Goal: Task Accomplishment & Management: Manage account settings

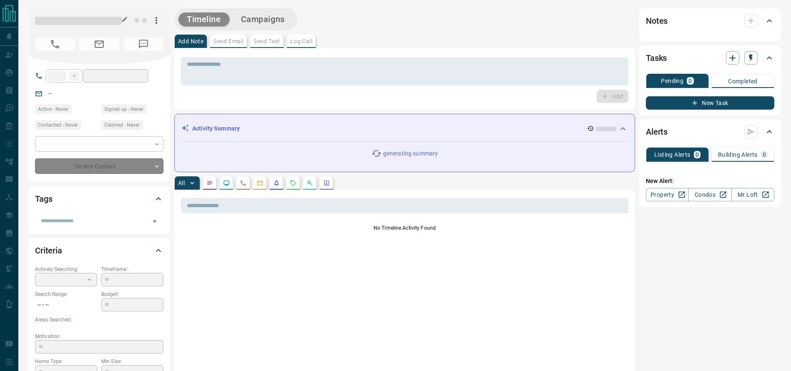
type input "**"
type input "**********"
type input "**"
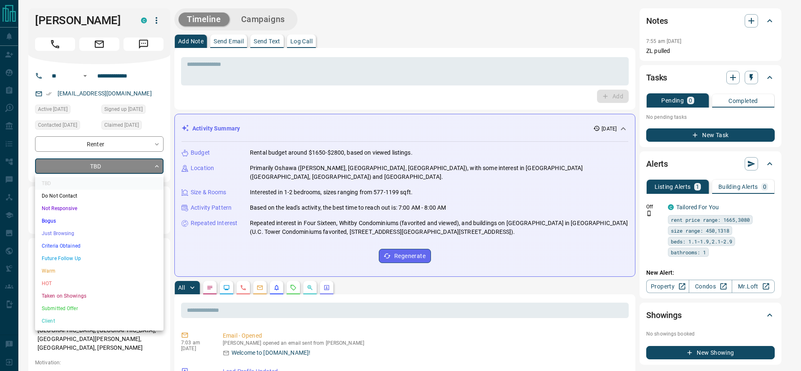
drag, startPoint x: 103, startPoint y: 226, endPoint x: 103, endPoint y: 230, distance: 4.6
click at [103, 230] on ul "TBD Do Not Contact Not Responsive Bogus Just Browsing Criteria Obtained Future …" at bounding box center [99, 252] width 128 height 157
click at [103, 230] on li "Just Browsing" at bounding box center [99, 233] width 128 height 13
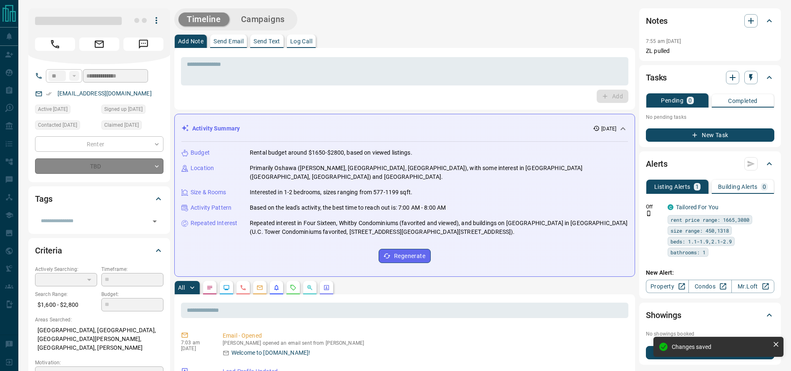
type input "*"
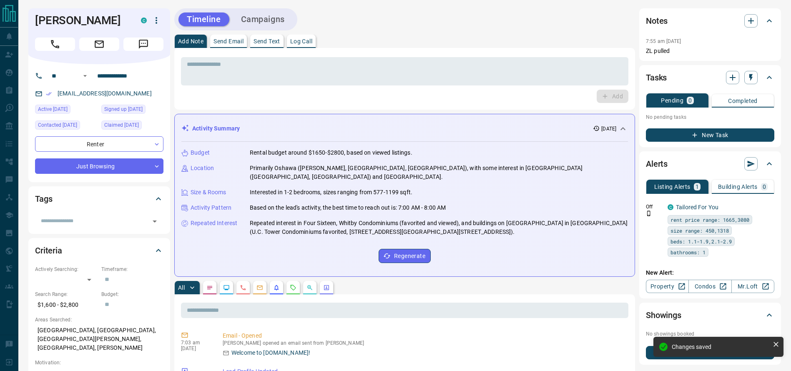
click at [349, 95] on div "Add" at bounding box center [404, 96] width 447 height 13
click at [57, 45] on icon "Call" at bounding box center [55, 44] width 8 height 8
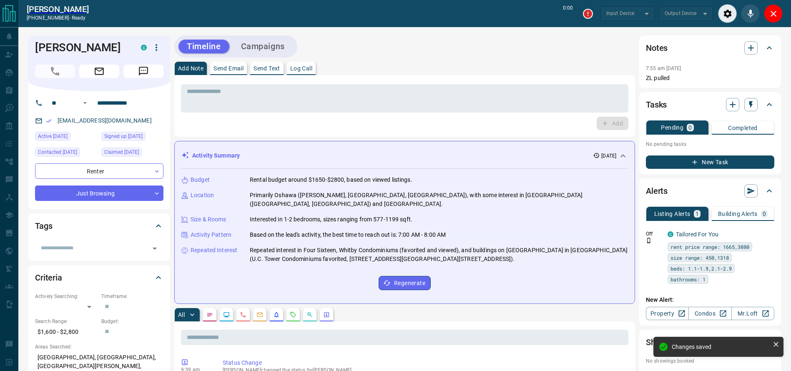
type input "*******"
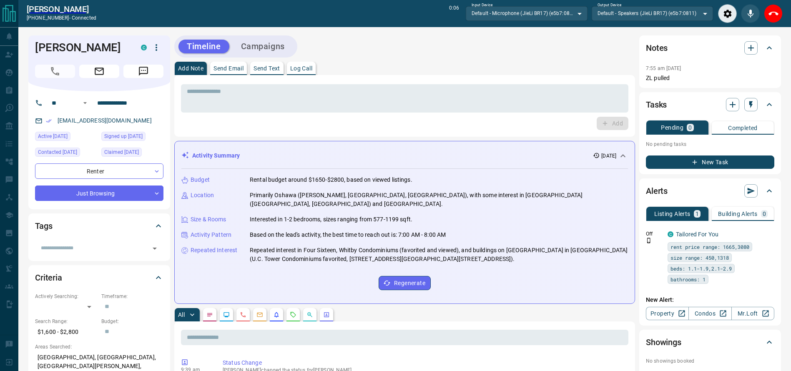
click at [405, 64] on div "Add Note Send Email Send Text Log Call" at bounding box center [404, 68] width 461 height 13
click at [405, 63] on div "Add Note Send Email Send Text Log Call" at bounding box center [404, 68] width 461 height 13
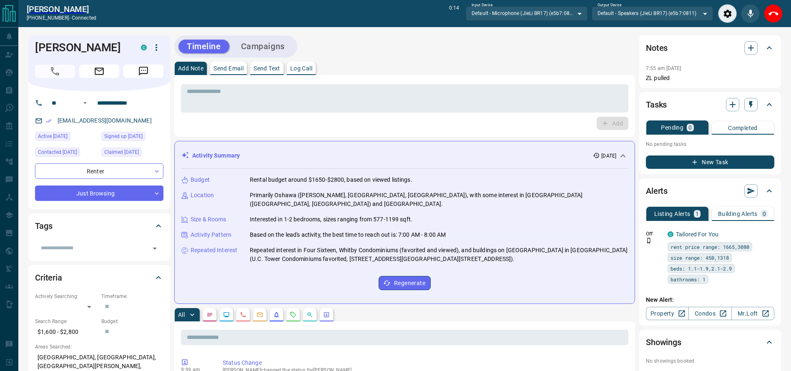
click at [401, 45] on div "Timeline Campaigns" at bounding box center [404, 46] width 461 height 22
click at [413, 68] on div "Add Note Send Email Send Text Log Call" at bounding box center [404, 68] width 461 height 13
click at [772, 17] on icon "End Call" at bounding box center [774, 14] width 10 height 10
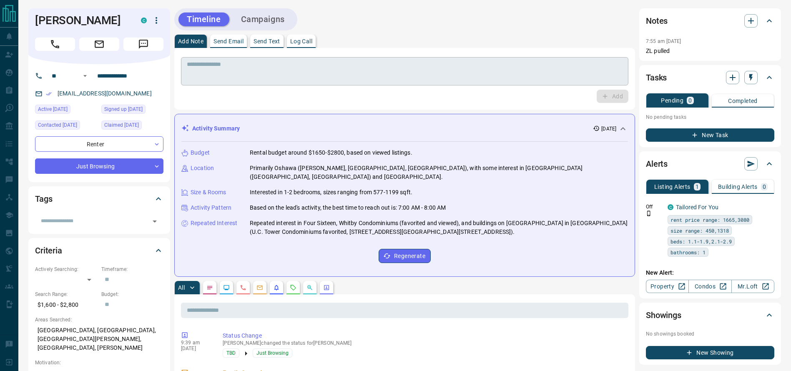
click at [495, 75] on textarea at bounding box center [405, 71] width 436 height 21
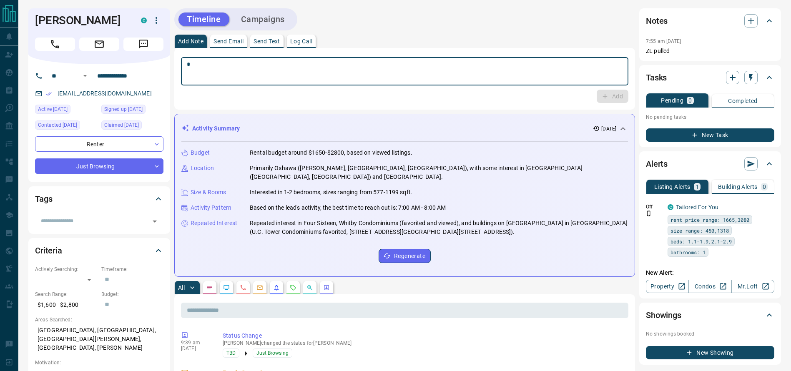
type textarea "**"
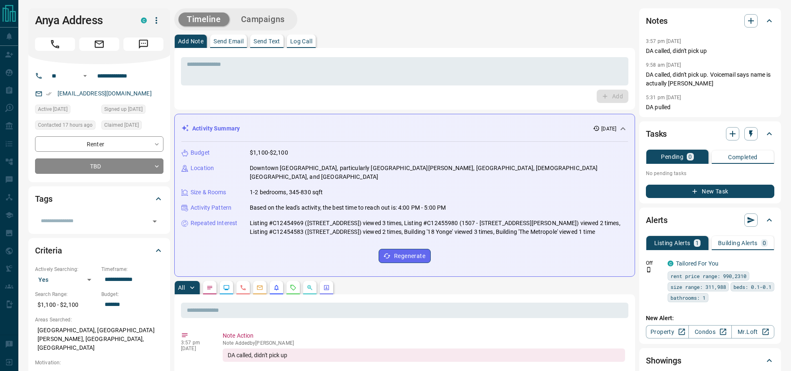
click at [361, 42] on div "Add Note Send Email Send Text Log Call" at bounding box center [404, 41] width 461 height 13
click at [55, 39] on icon "Call" at bounding box center [55, 44] width 11 height 11
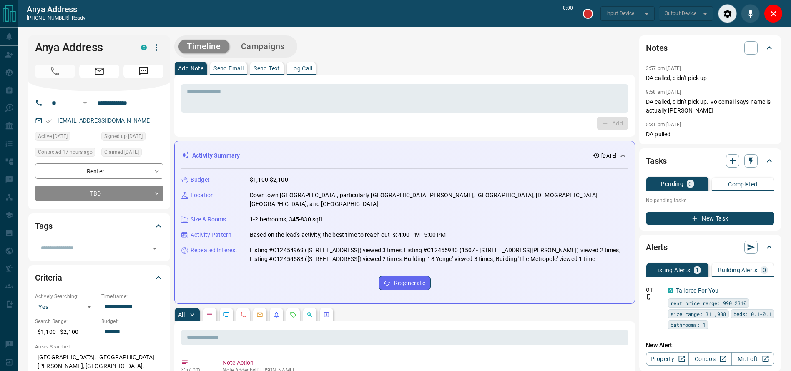
click at [452, 66] on div "Add Note Send Email Send Text Log Call" at bounding box center [404, 68] width 461 height 13
click at [409, 48] on div "Timeline Campaigns" at bounding box center [404, 46] width 461 height 22
type input "*******"
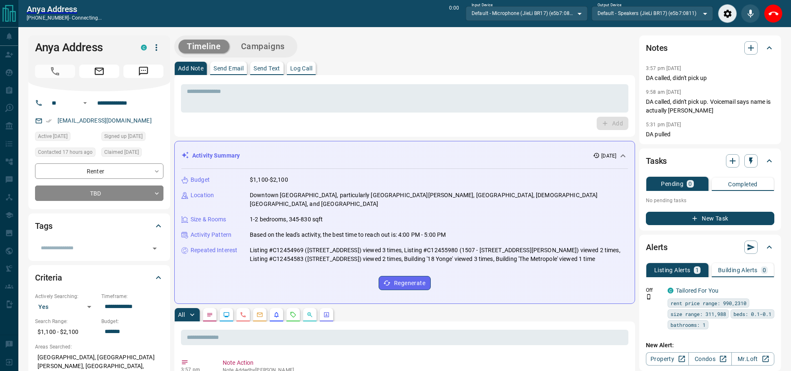
click at [427, 65] on div "Add Note Send Email Send Text Log Call" at bounding box center [404, 68] width 461 height 13
click at [440, 79] on div "* ​ Add" at bounding box center [404, 106] width 461 height 62
click at [436, 63] on div "Add Note Send Email Send Text Log Call" at bounding box center [404, 68] width 461 height 13
click at [397, 49] on div "Timeline Campaigns" at bounding box center [404, 46] width 461 height 22
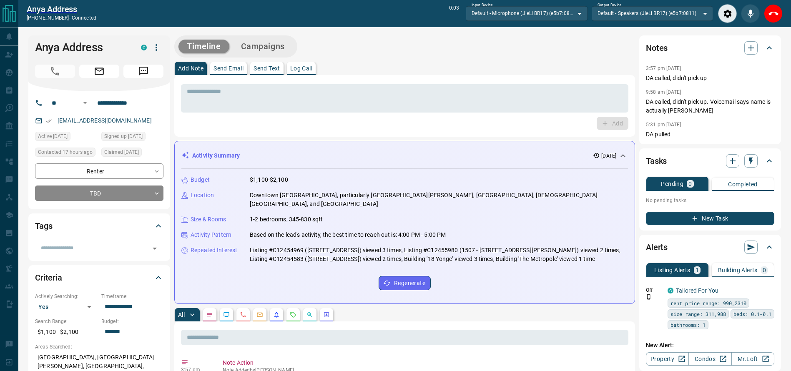
click at [467, 66] on div "Add Note Send Email Send Text Log Call" at bounding box center [404, 68] width 461 height 13
click at [523, 89] on textarea at bounding box center [405, 98] width 436 height 21
click at [515, 65] on div "Add Note Send Email Send Text Log Call" at bounding box center [404, 68] width 461 height 13
click at [563, 68] on div "Add Note Send Email Send Text Log Call" at bounding box center [404, 68] width 461 height 13
click at [563, 53] on div "Timeline Campaigns" at bounding box center [404, 46] width 461 height 22
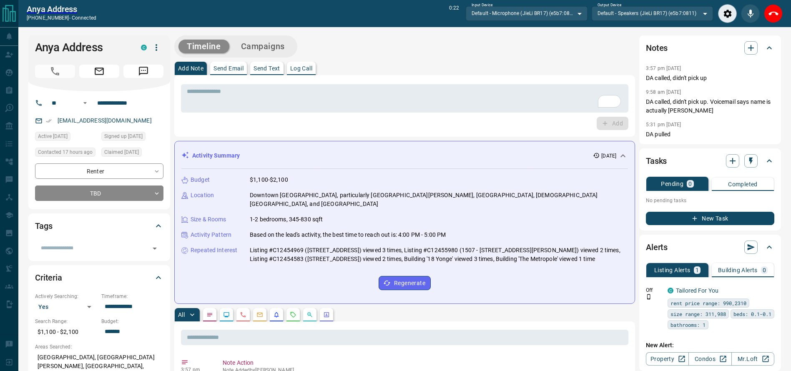
click at [564, 55] on div "Timeline Campaigns" at bounding box center [404, 46] width 461 height 22
click at [767, 13] on button "End Call" at bounding box center [773, 13] width 19 height 19
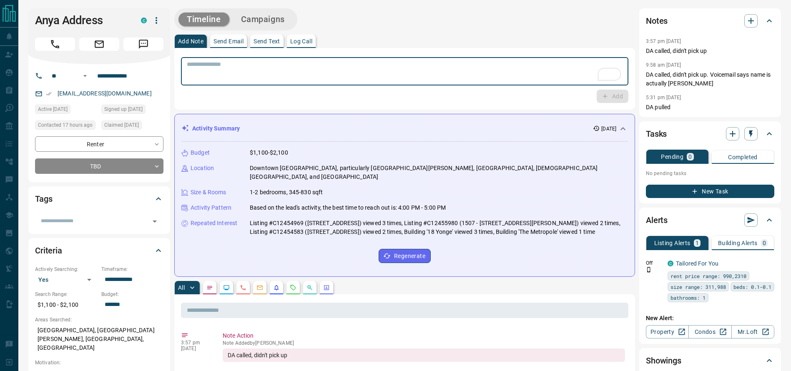
click at [537, 77] on textarea "To enrich screen reader interactions, please activate Accessibility in Grammarl…" at bounding box center [405, 71] width 436 height 21
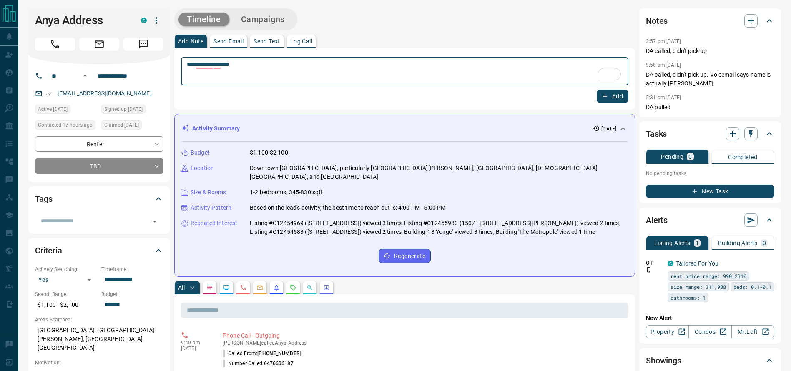
type textarea "**********"
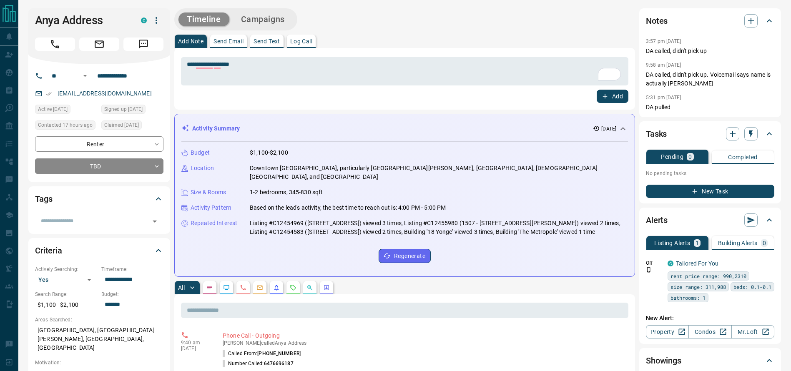
click at [527, 53] on div "**********" at bounding box center [404, 79] width 461 height 62
click at [541, 49] on div "**********" at bounding box center [404, 79] width 461 height 62
click at [622, 98] on button "Add" at bounding box center [613, 96] width 32 height 13
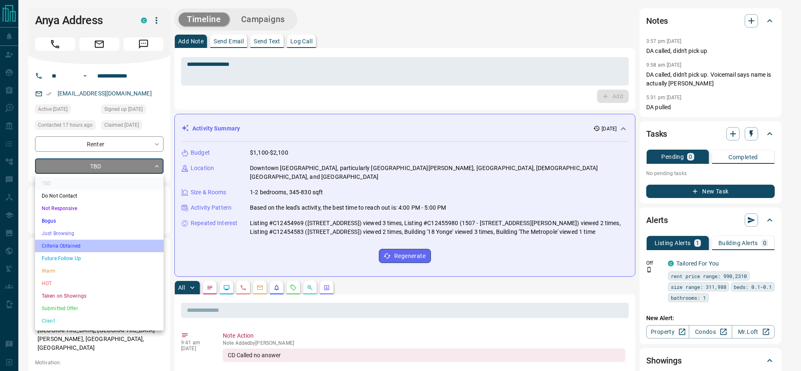
click at [128, 241] on li "Criteria Obtained" at bounding box center [99, 246] width 128 height 13
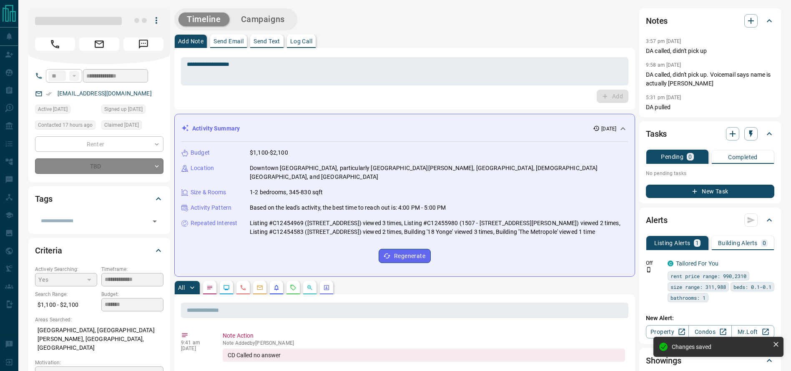
type input "*"
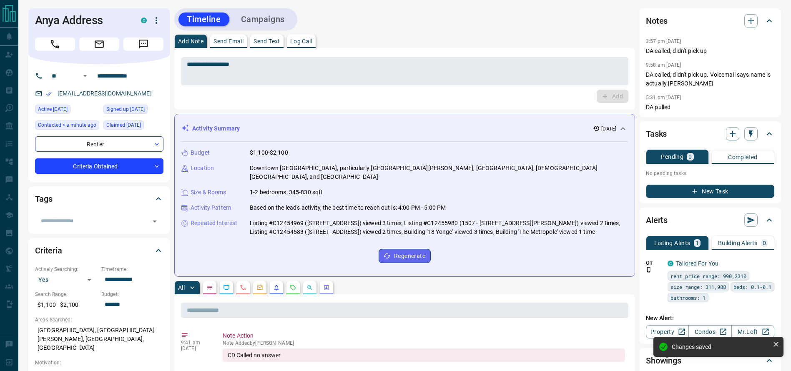
click at [422, 35] on div "Add Note Send Email Send Text Log Call" at bounding box center [404, 41] width 461 height 13
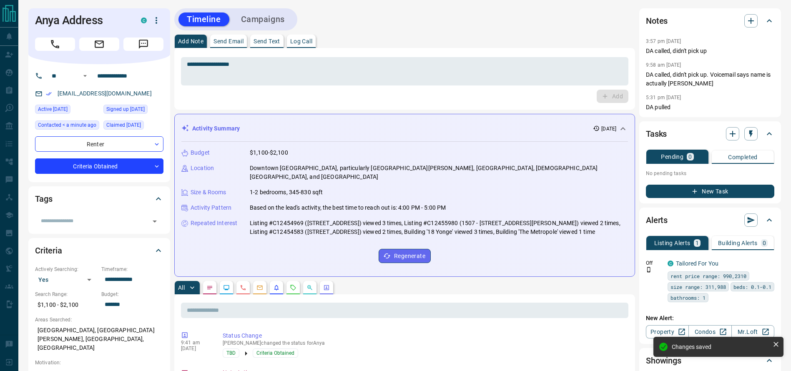
click at [440, 39] on div "Add Note Send Email Send Text Log Call" at bounding box center [404, 41] width 461 height 13
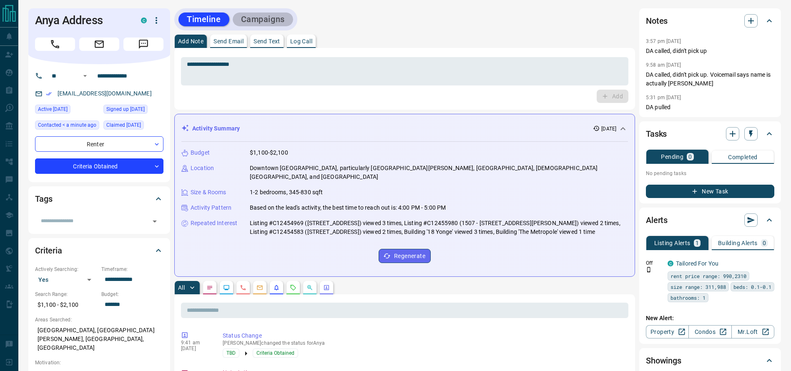
click at [277, 15] on button "Campaigns" at bounding box center [263, 20] width 60 height 14
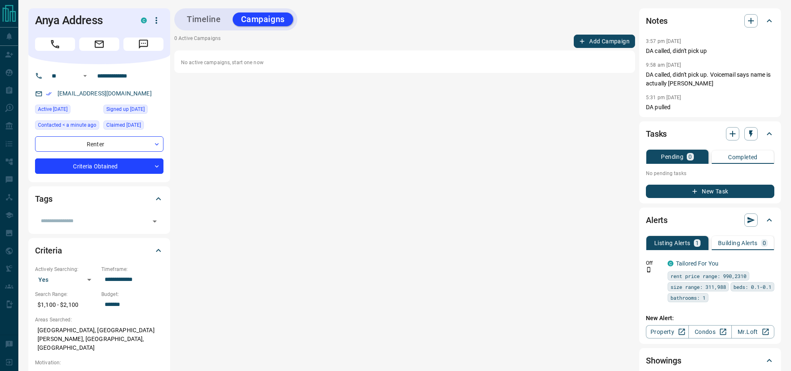
click at [592, 40] on button "Add Campaign" at bounding box center [604, 41] width 61 height 13
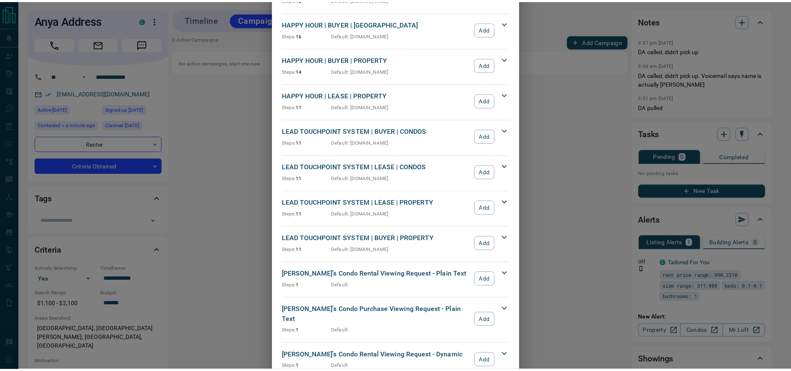
scroll to position [167, 0]
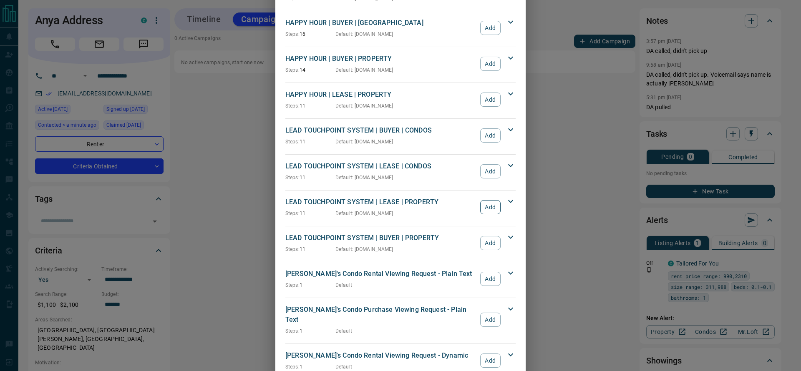
drag, startPoint x: 481, startPoint y: 199, endPoint x: 481, endPoint y: 205, distance: 6.3
click at [481, 205] on div "LEAD TOUCHPOINT SYSTEM | LEASE | PROPERTY Steps: 11 Default : property.ca Add" at bounding box center [395, 207] width 220 height 20
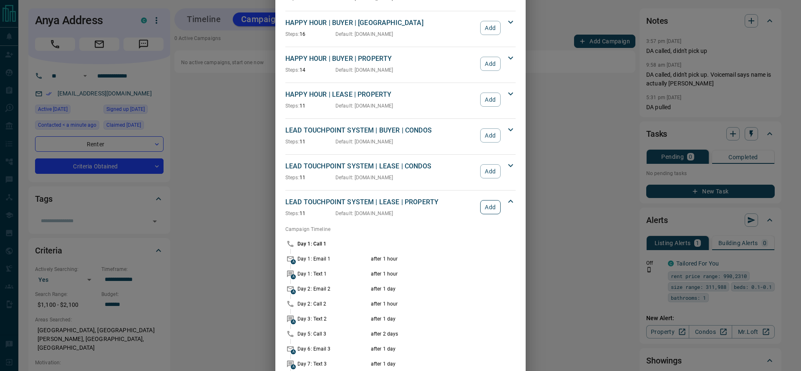
click at [481, 205] on button "Add" at bounding box center [490, 207] width 20 height 14
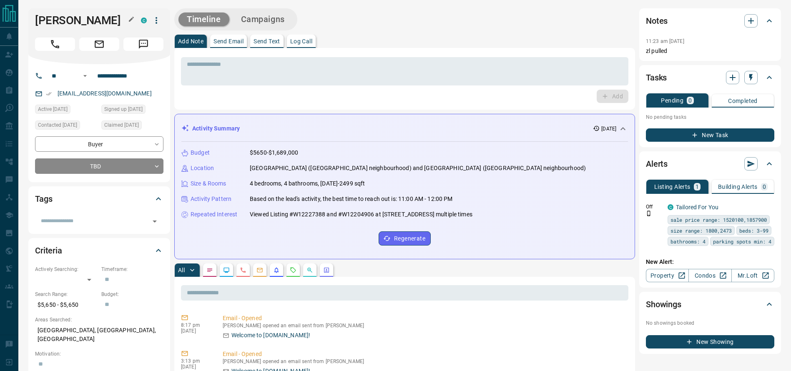
click at [70, 22] on h1 "Mike Archer" at bounding box center [81, 20] width 93 height 13
click at [63, 43] on button "Call" at bounding box center [55, 44] width 40 height 13
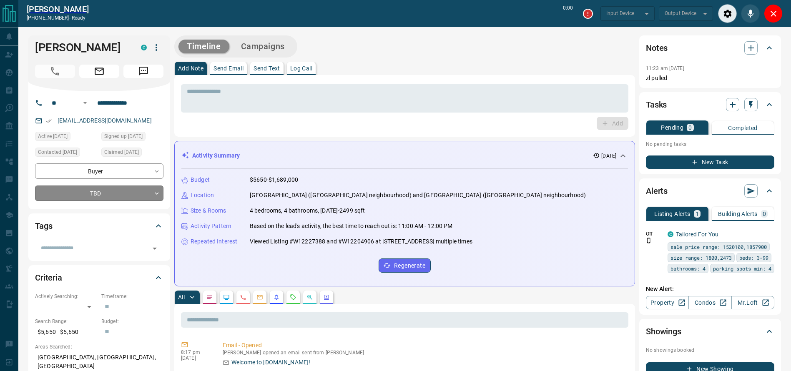
type input "*******"
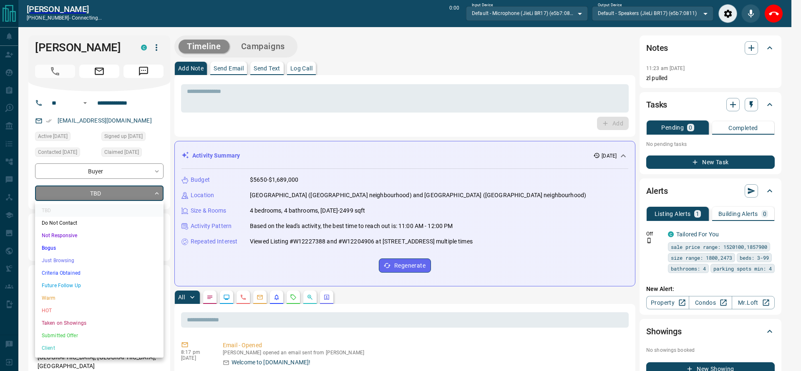
click at [99, 271] on li "Criteria Obtained" at bounding box center [99, 273] width 128 height 13
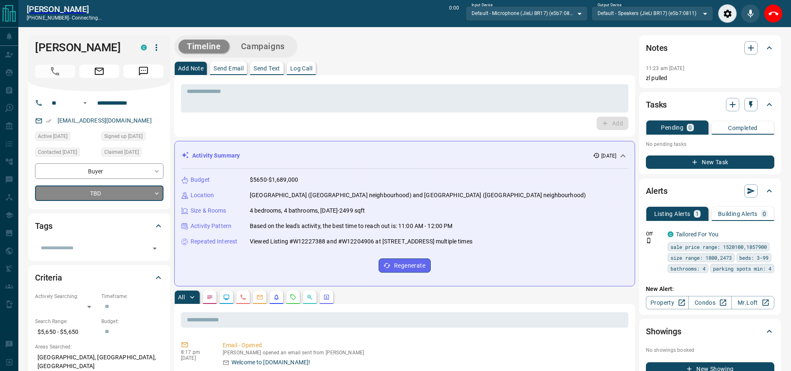
type input "*"
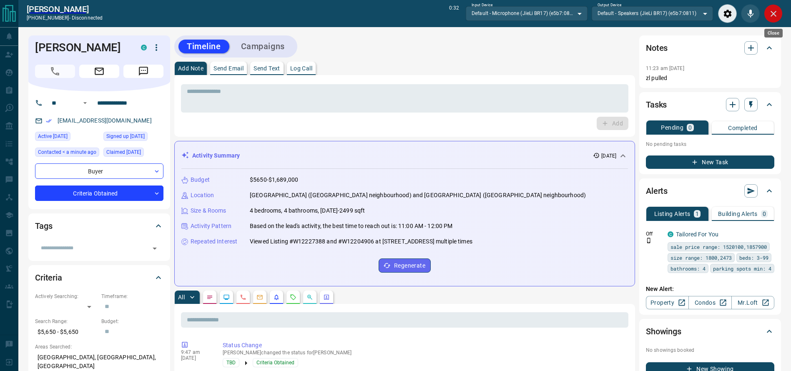
click at [766, 8] on button "Close" at bounding box center [773, 13] width 19 height 19
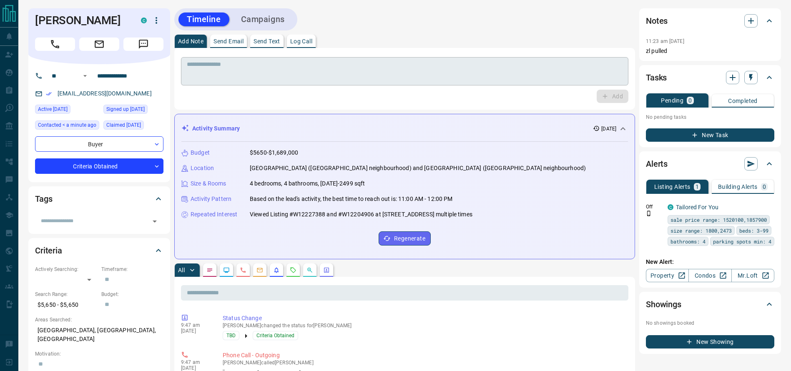
click at [474, 70] on textarea at bounding box center [405, 71] width 436 height 21
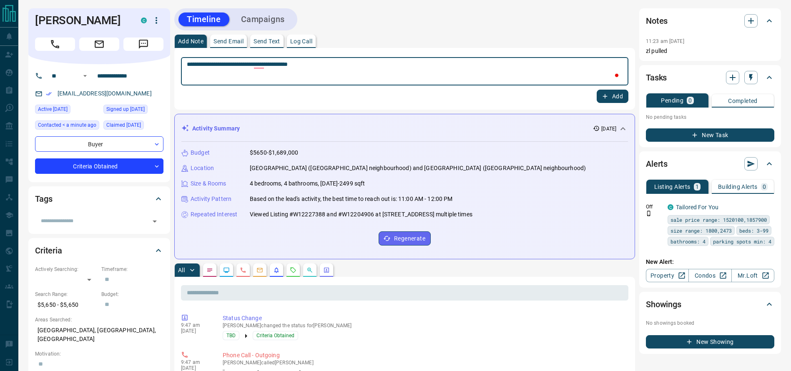
type textarea "**********"
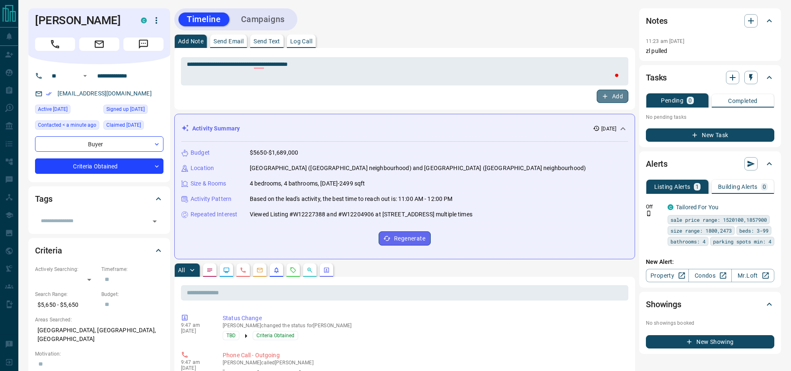
click at [626, 100] on button "Add" at bounding box center [613, 96] width 32 height 13
click at [270, 24] on button "Campaigns" at bounding box center [263, 20] width 60 height 14
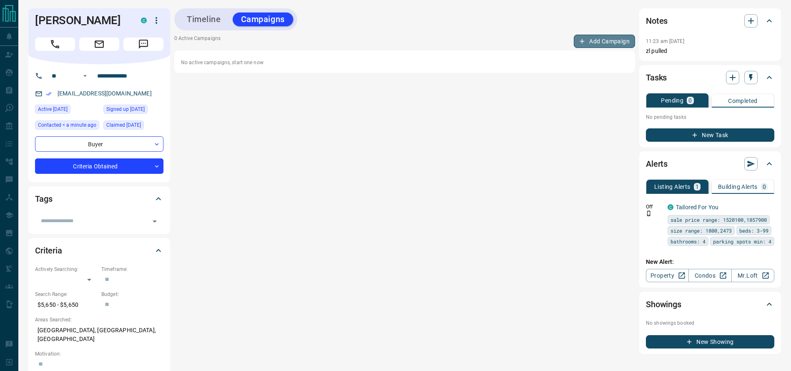
click at [583, 43] on icon "button" at bounding box center [582, 42] width 8 height 8
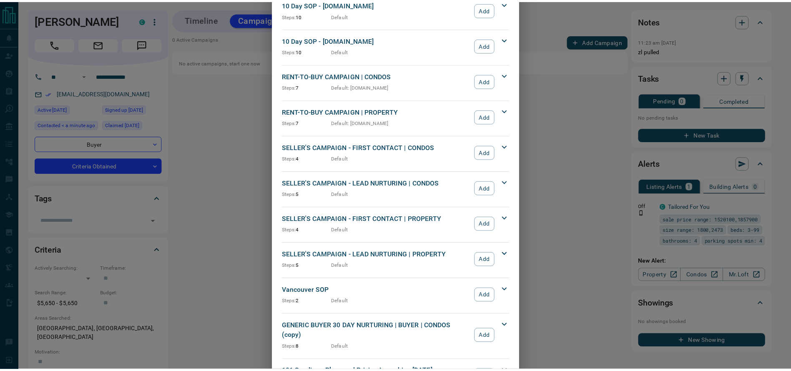
scroll to position [707, 0]
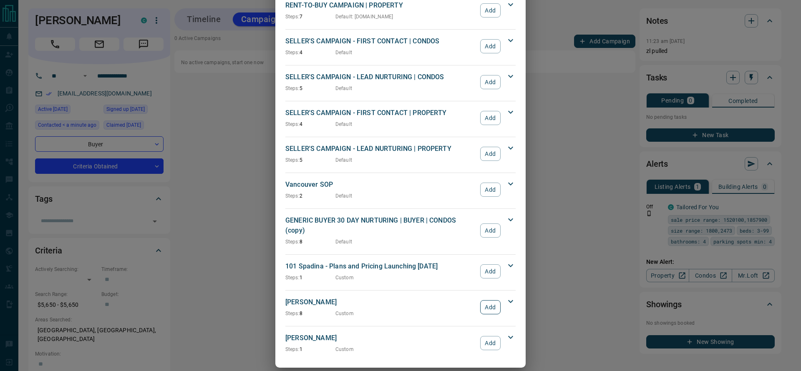
click at [482, 300] on button "Add" at bounding box center [490, 307] width 20 height 14
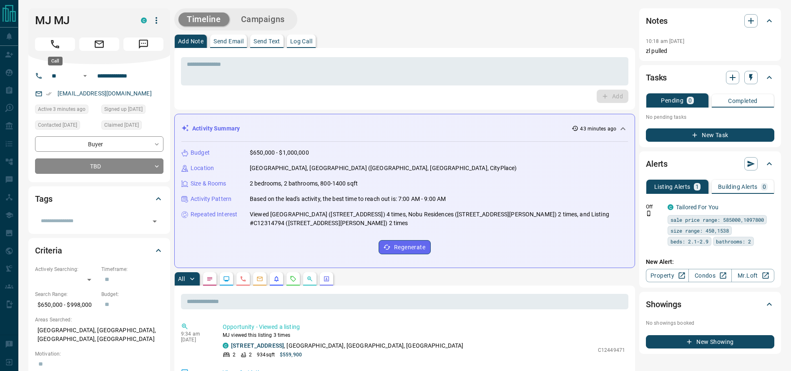
click at [47, 48] on button "Call" at bounding box center [55, 44] width 40 height 13
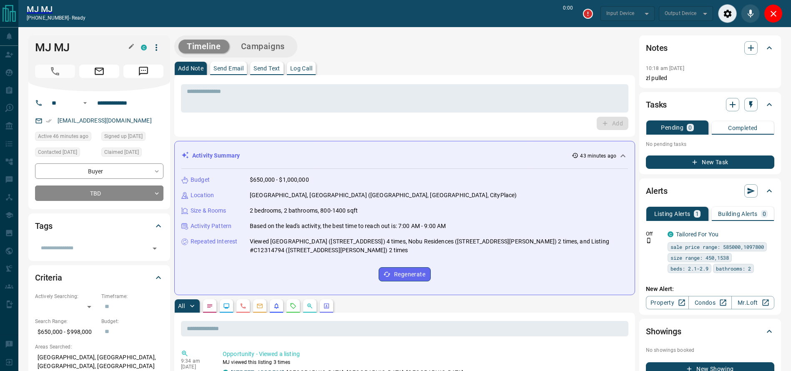
type input "*******"
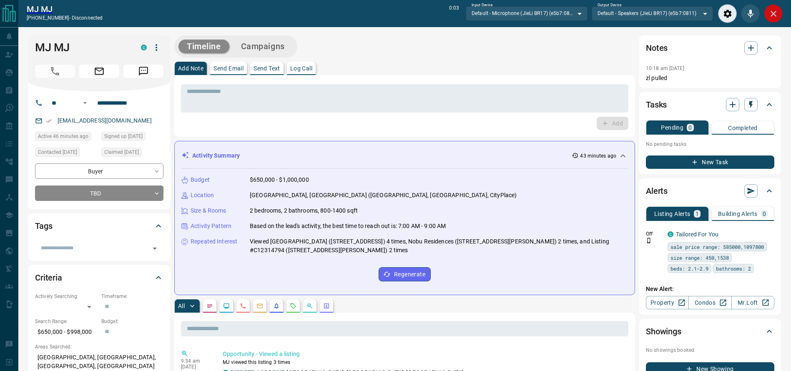
click at [771, 15] on icon "Close" at bounding box center [774, 14] width 10 height 10
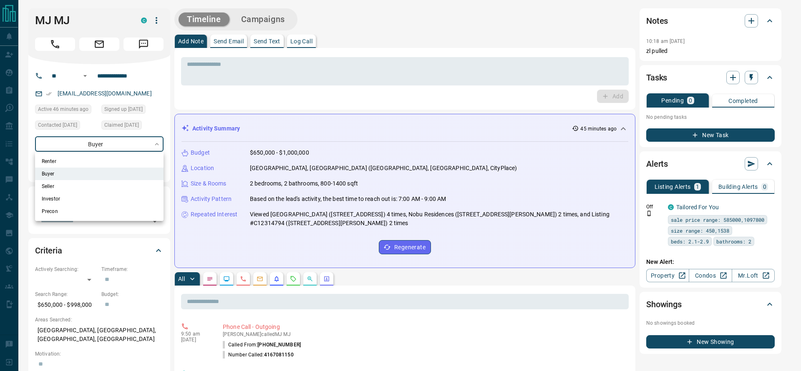
click at [142, 163] on li "Renter" at bounding box center [99, 161] width 128 height 13
click at [215, 164] on div at bounding box center [400, 185] width 801 height 371
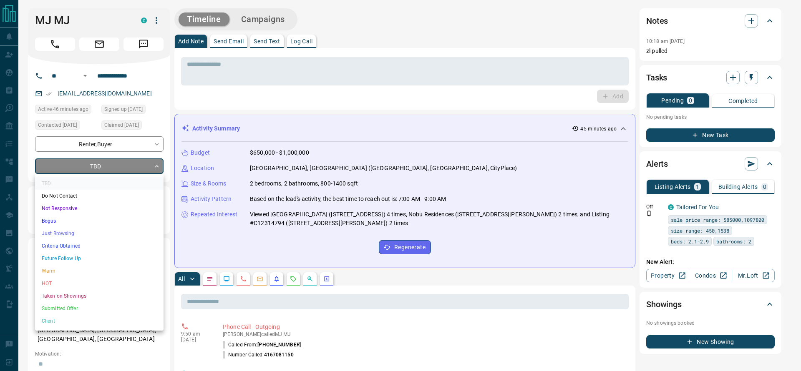
type input "**********"
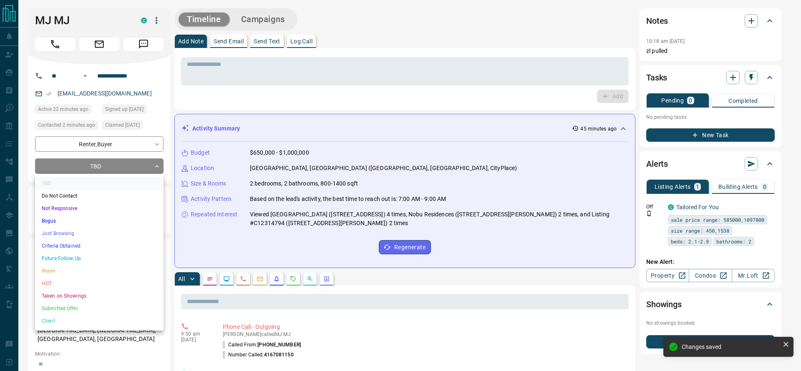
click at [145, 240] on li "Criteria Obtained" at bounding box center [99, 246] width 128 height 13
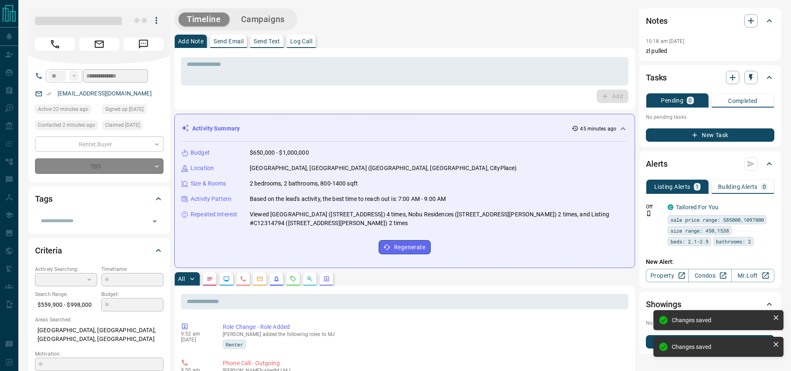
type input "*"
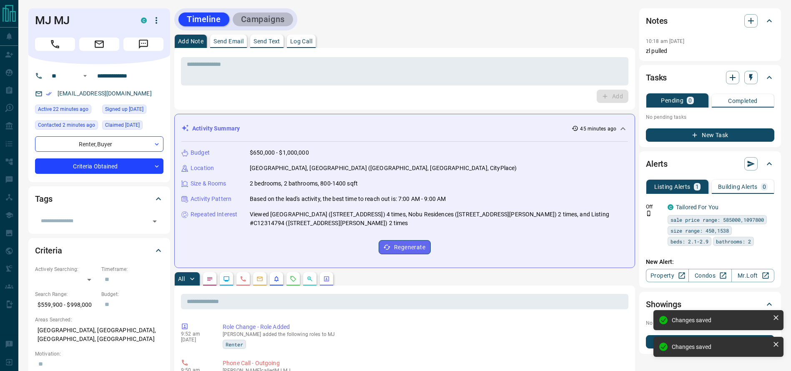
click at [270, 21] on button "Campaigns" at bounding box center [263, 20] width 60 height 14
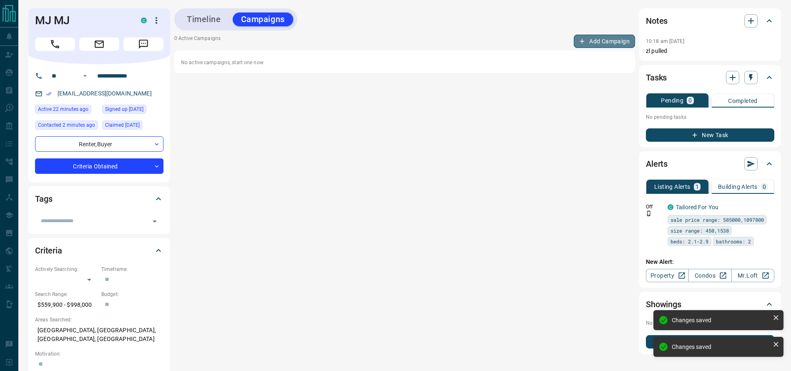
click at [593, 41] on button "Add Campaign" at bounding box center [604, 41] width 61 height 13
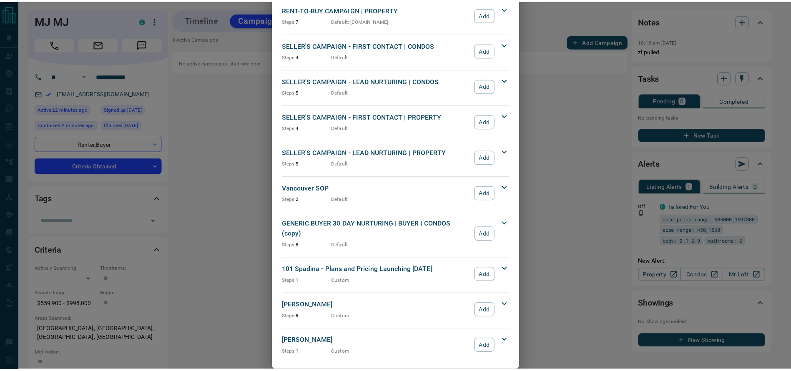
scroll to position [707, 0]
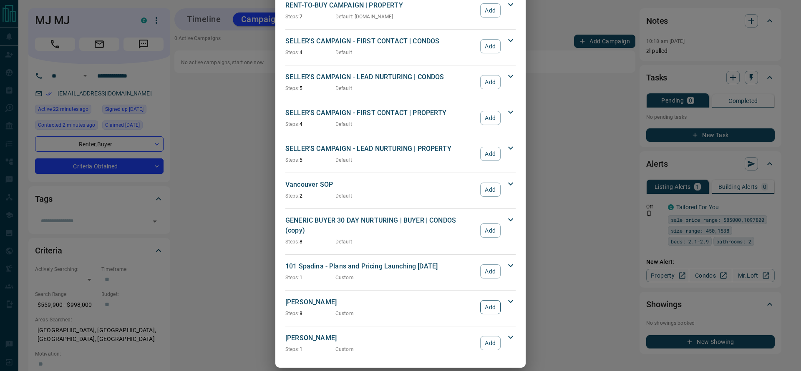
click at [484, 300] on button "Add" at bounding box center [490, 307] width 20 height 14
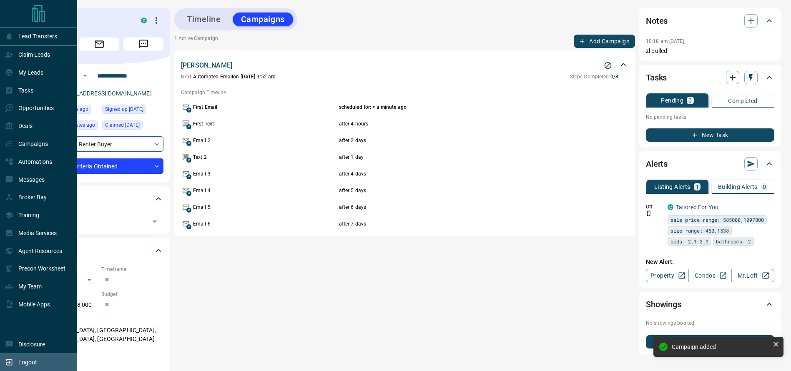
click at [0, 359] on div "Logout" at bounding box center [38, 362] width 77 height 18
